Goal: Transaction & Acquisition: Purchase product/service

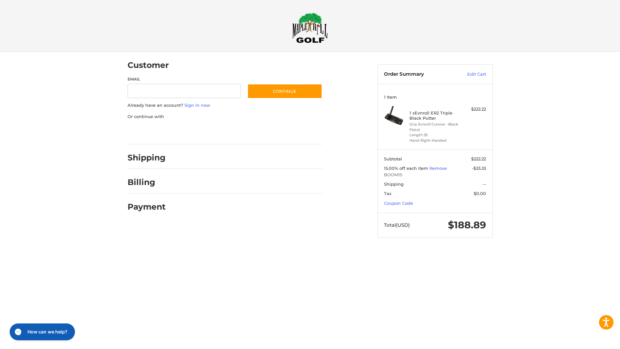
click at [605, 250] on div at bounding box center [310, 250] width 620 height 0
click at [0, 250] on div at bounding box center [0, 250] width 0 height 0
